Goal: Navigation & Orientation: Find specific page/section

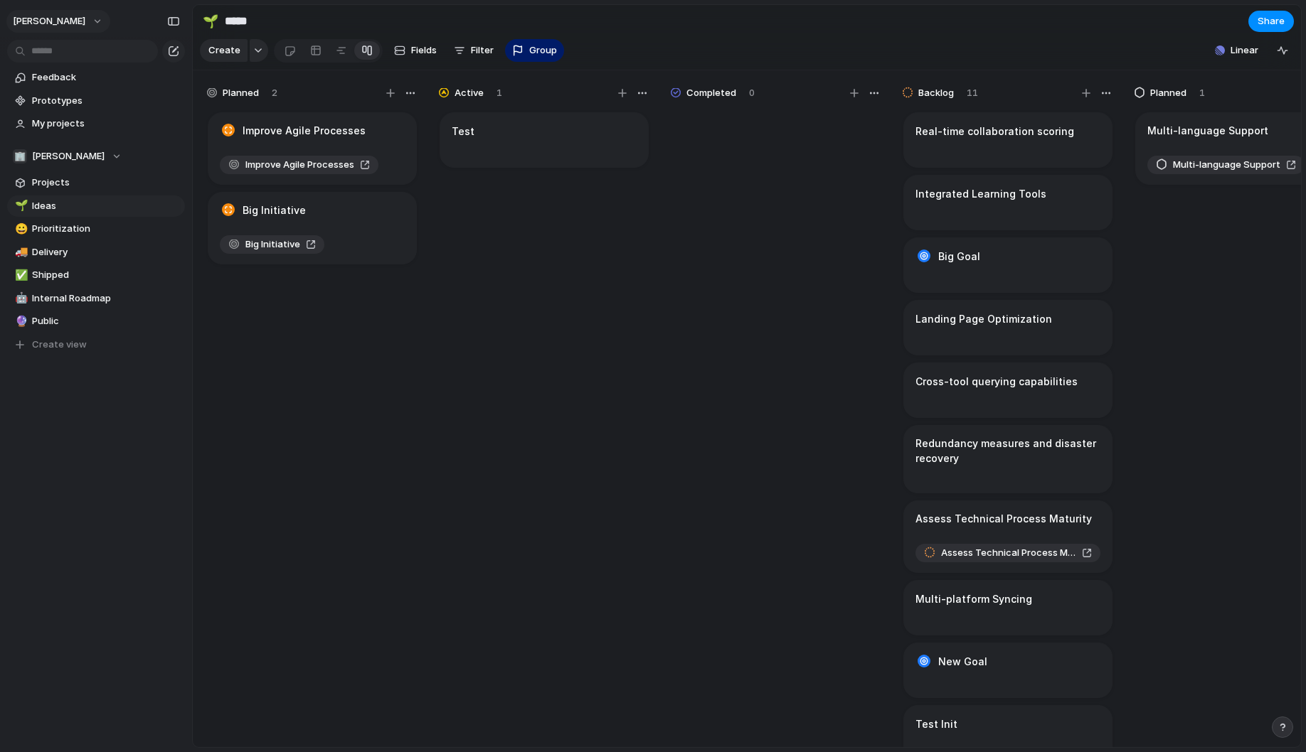
click at [92, 21] on button "[PERSON_NAME]" at bounding box center [58, 21] width 104 height 23
click at [176, 115] on li "Light" at bounding box center [178, 121] width 93 height 23
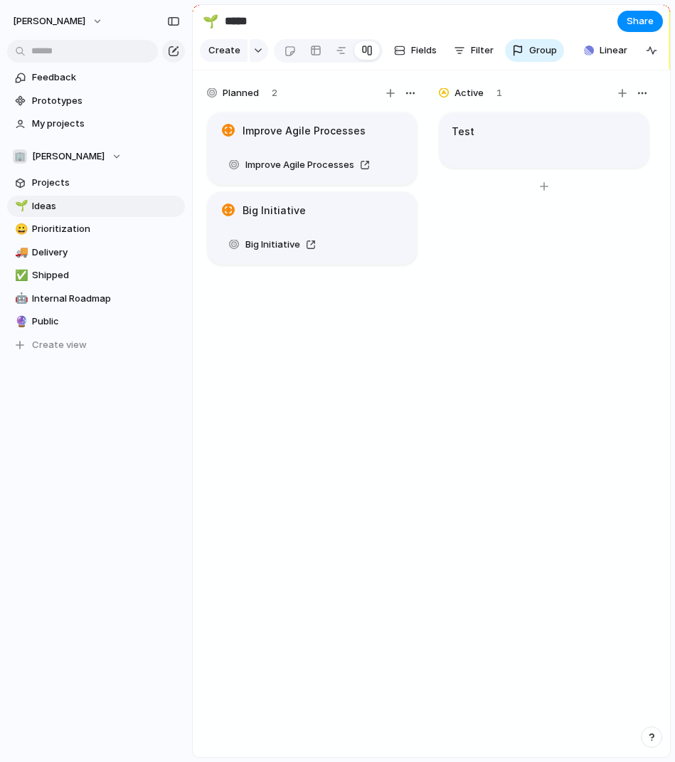
scroll to position [0, 105]
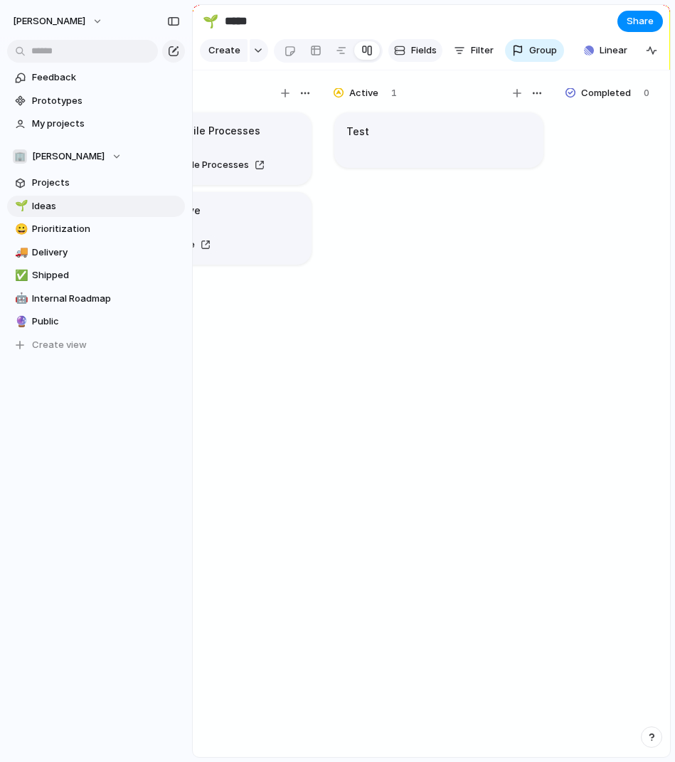
click at [415, 55] on span "Fields" at bounding box center [424, 50] width 26 height 14
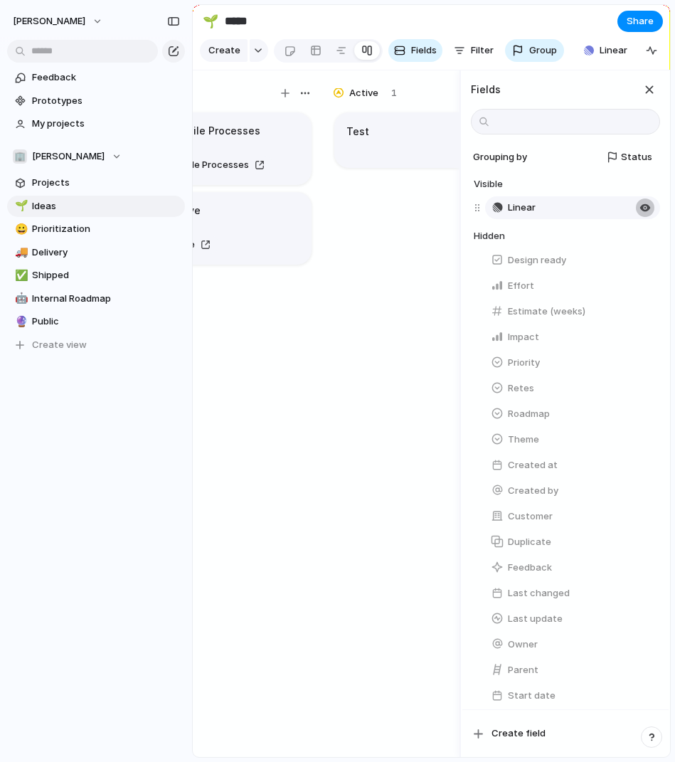
click at [646, 211] on div "button" at bounding box center [644, 207] width 11 height 11
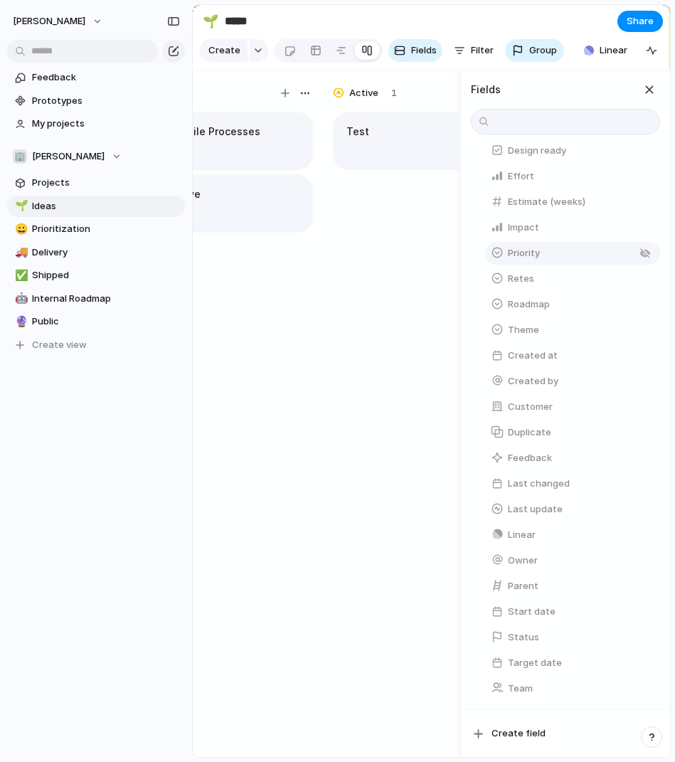
scroll to position [101, 0]
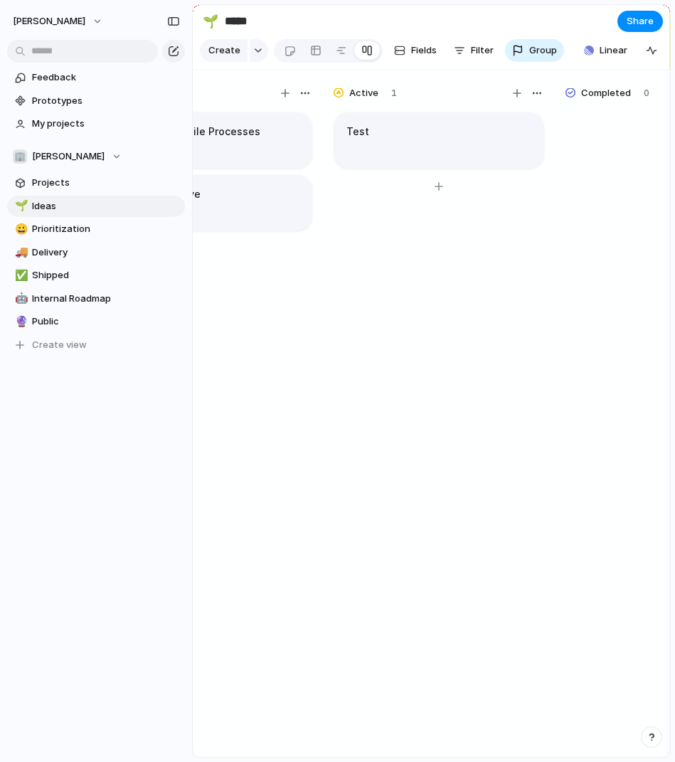
click at [383, 479] on div "Test" at bounding box center [438, 440] width 213 height 660
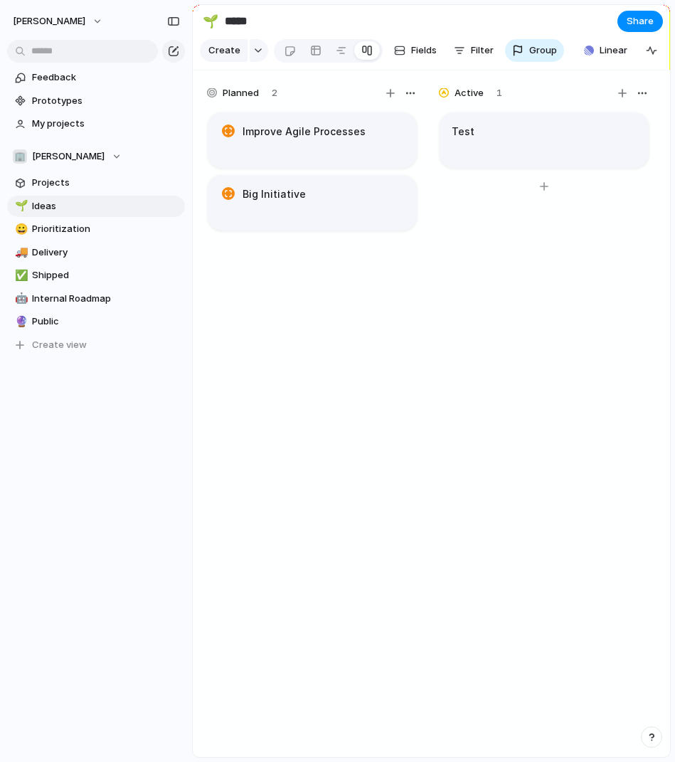
scroll to position [0, 0]
click at [86, 191] on link "Projects" at bounding box center [96, 182] width 178 height 21
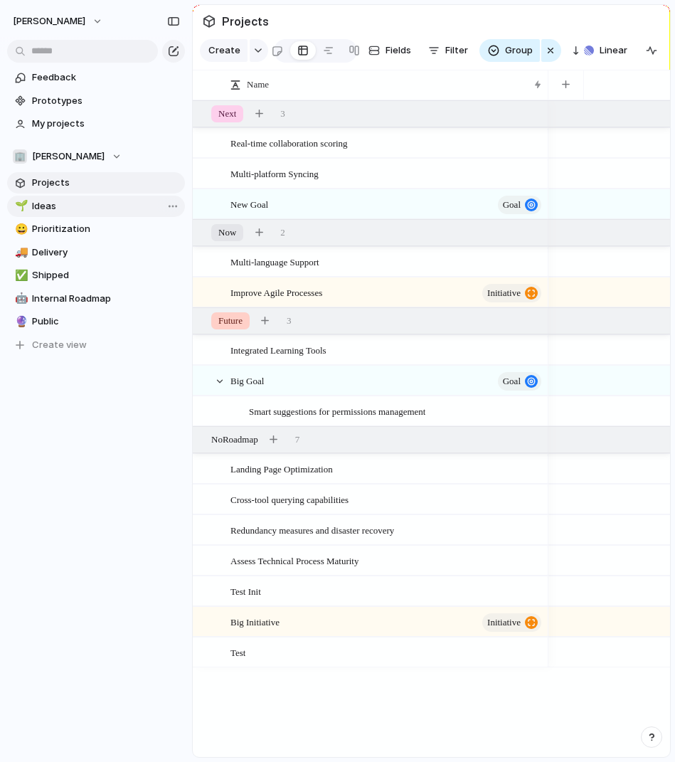
click at [77, 205] on span "Ideas" at bounding box center [106, 206] width 148 height 14
